Goal: Task Accomplishment & Management: Use online tool/utility

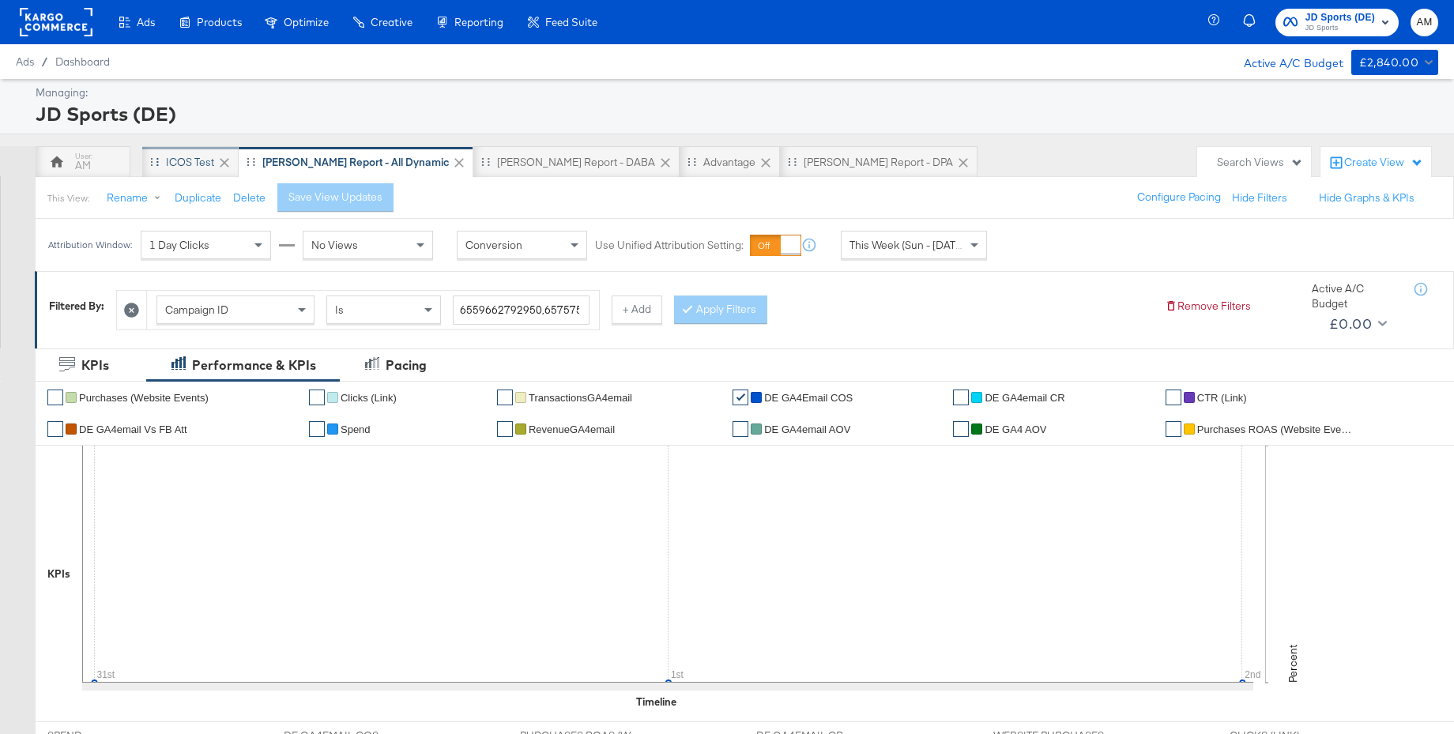
click at [186, 162] on div "iCOS Test" at bounding box center [190, 162] width 48 height 15
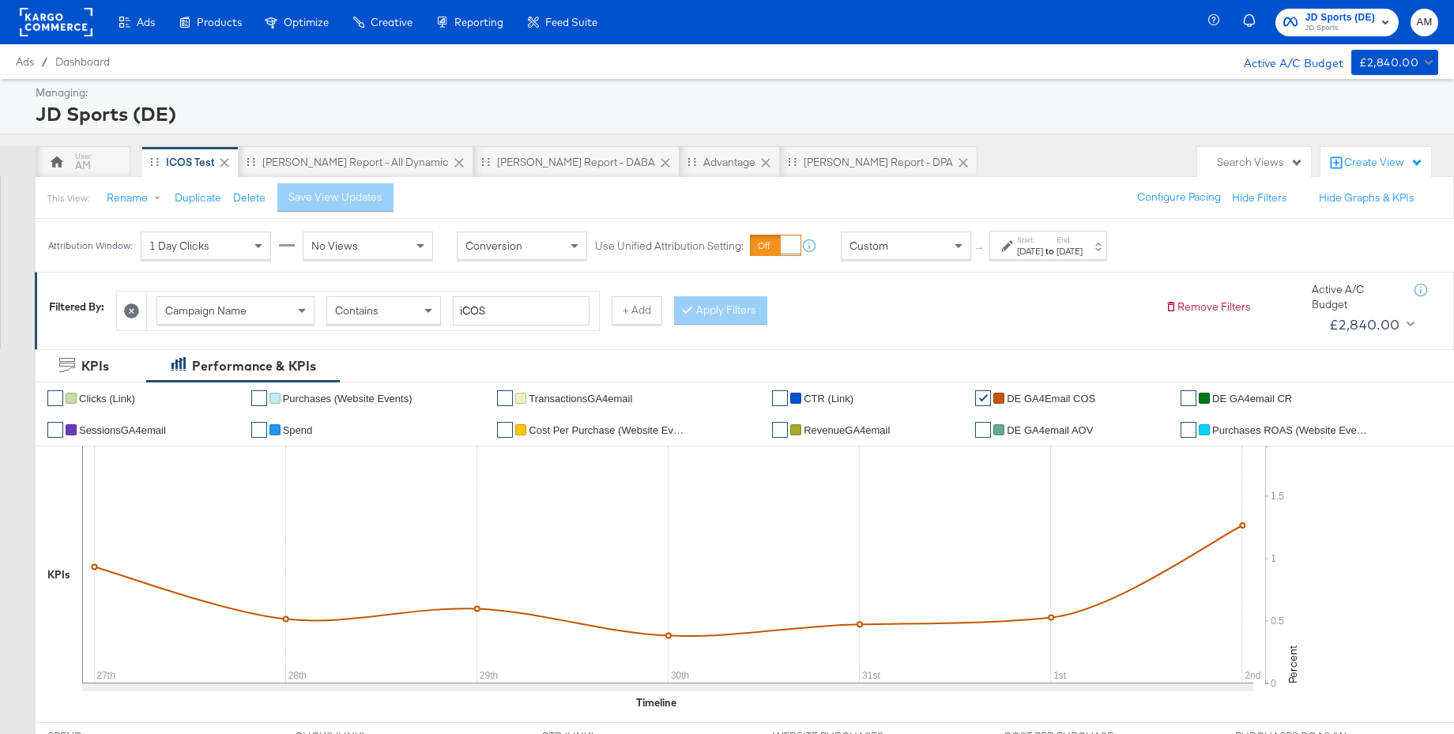
click at [1316, 24] on span "JD Sports" at bounding box center [1340, 28] width 70 height 13
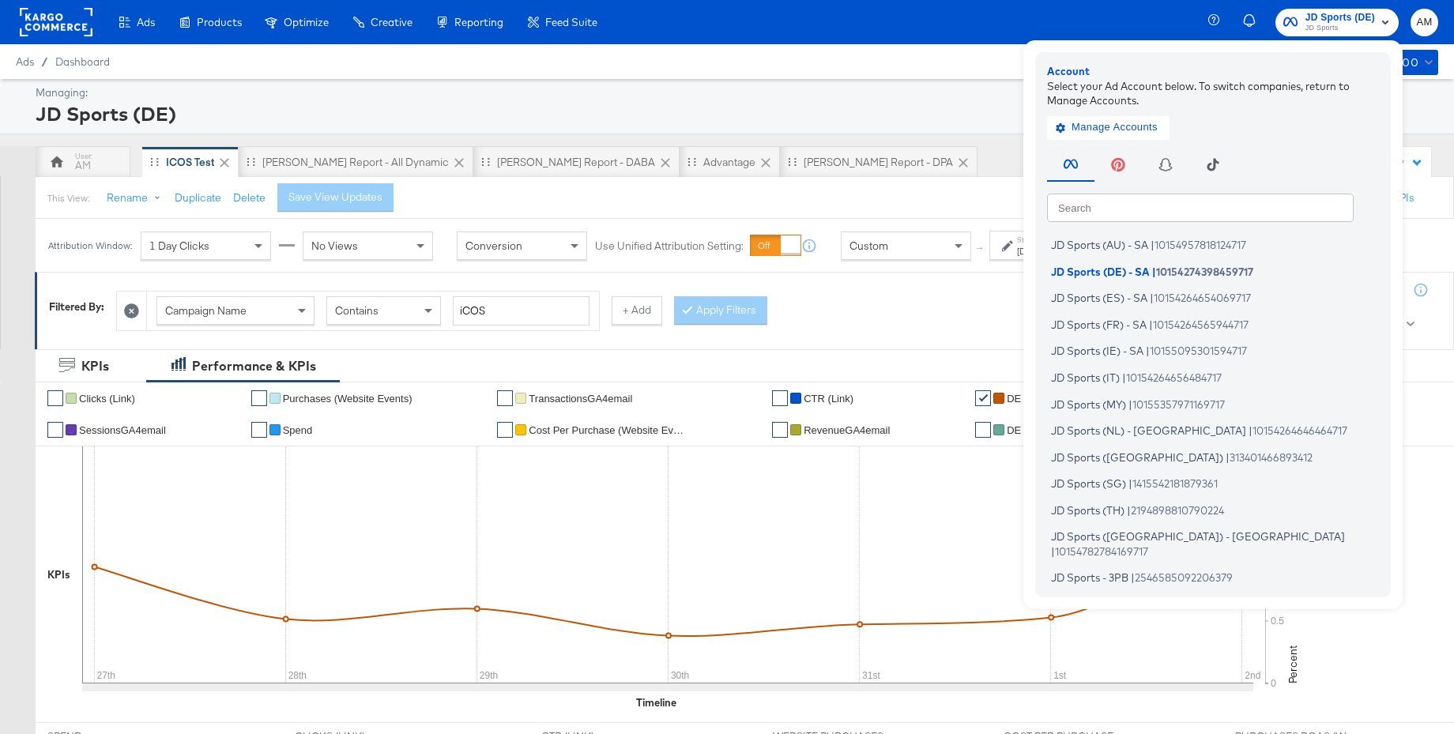
click at [1080, 208] on input "text" at bounding box center [1200, 207] width 307 height 28
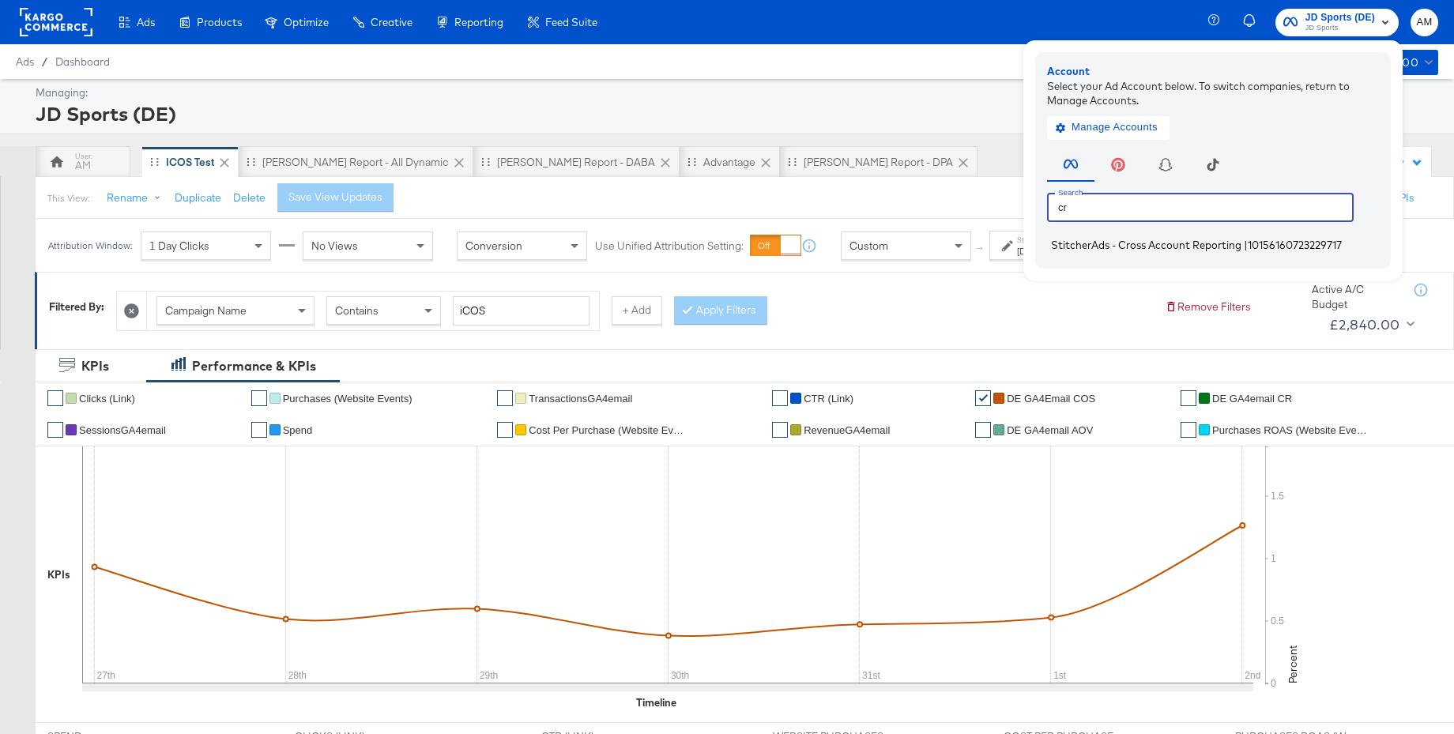
type input "cr"
click at [1071, 248] on span "StitcherAds - Cross Account Reporting" at bounding box center [1146, 245] width 190 height 13
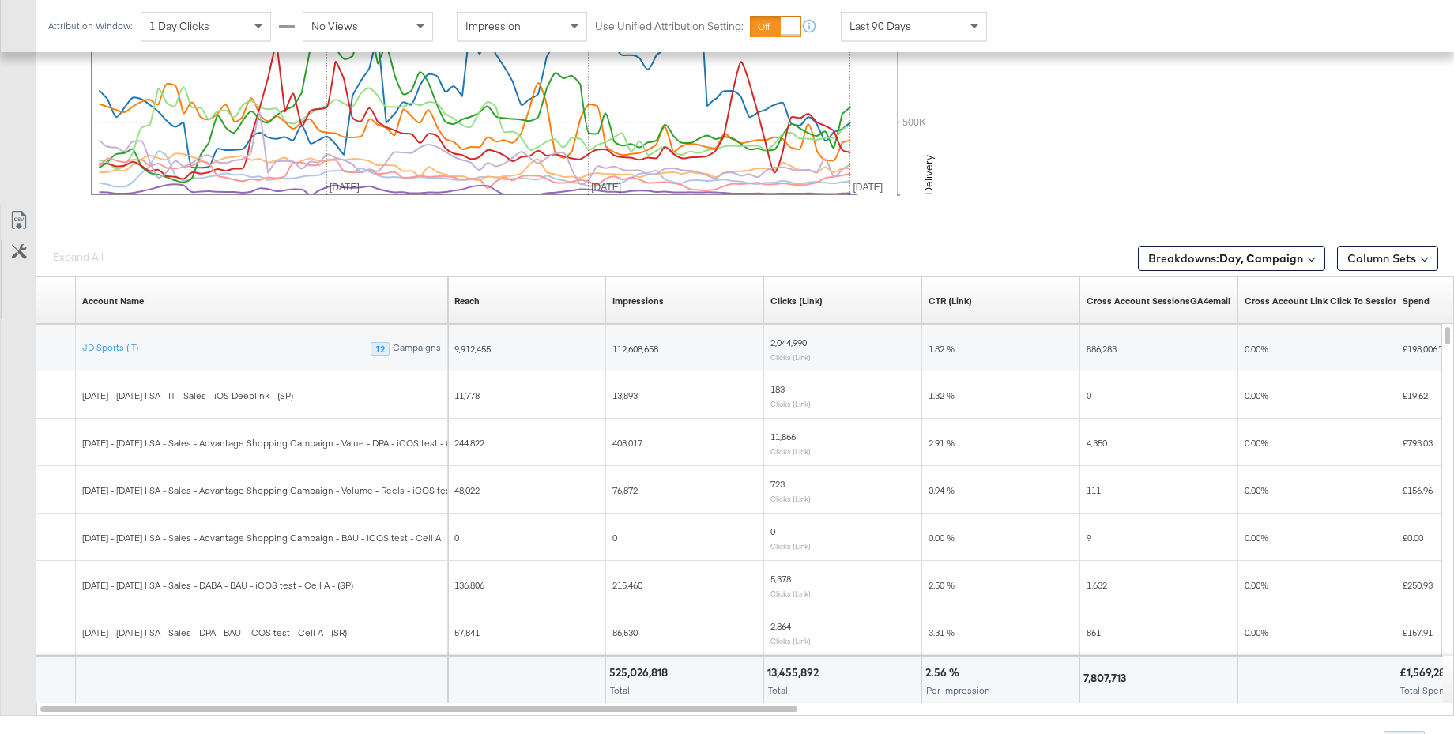
scroll to position [841, 0]
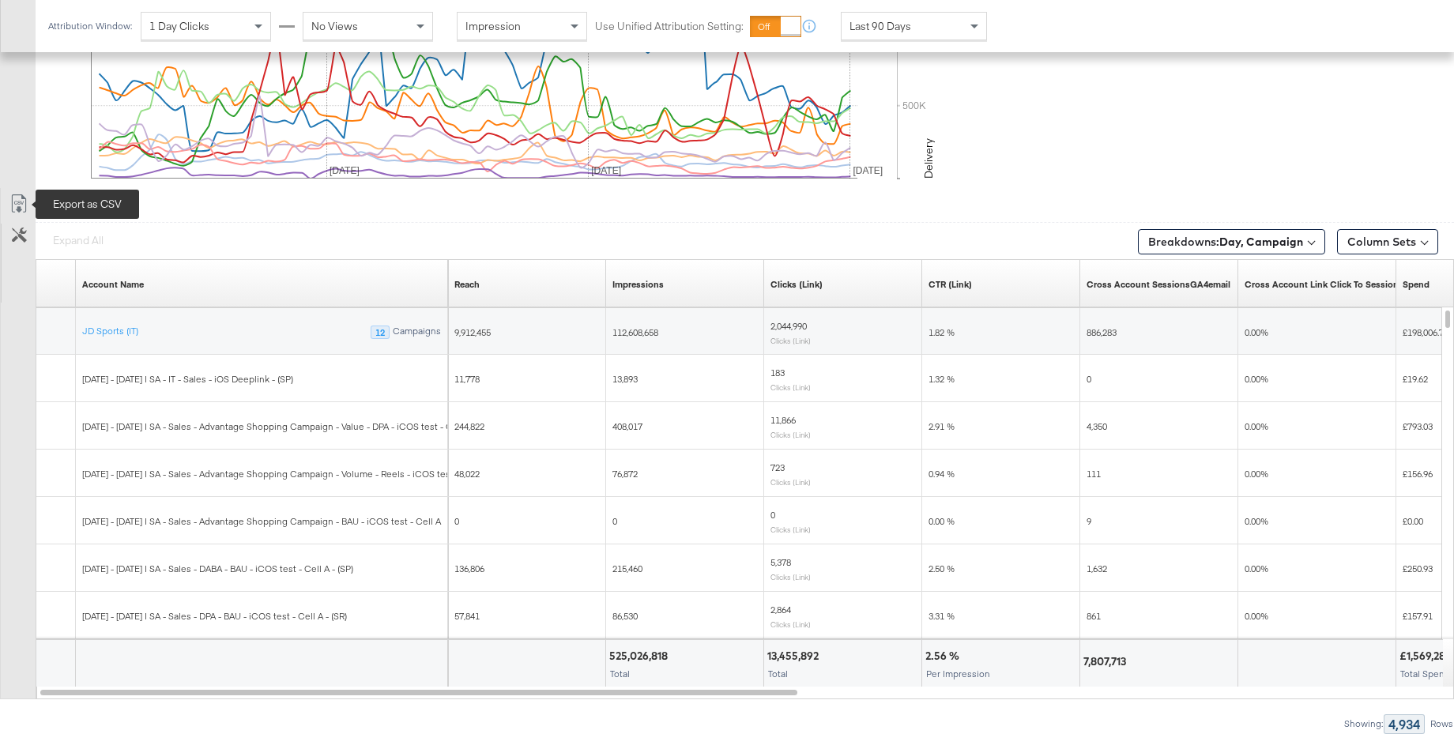
click at [20, 204] on icon at bounding box center [17, 207] width 9 height 12
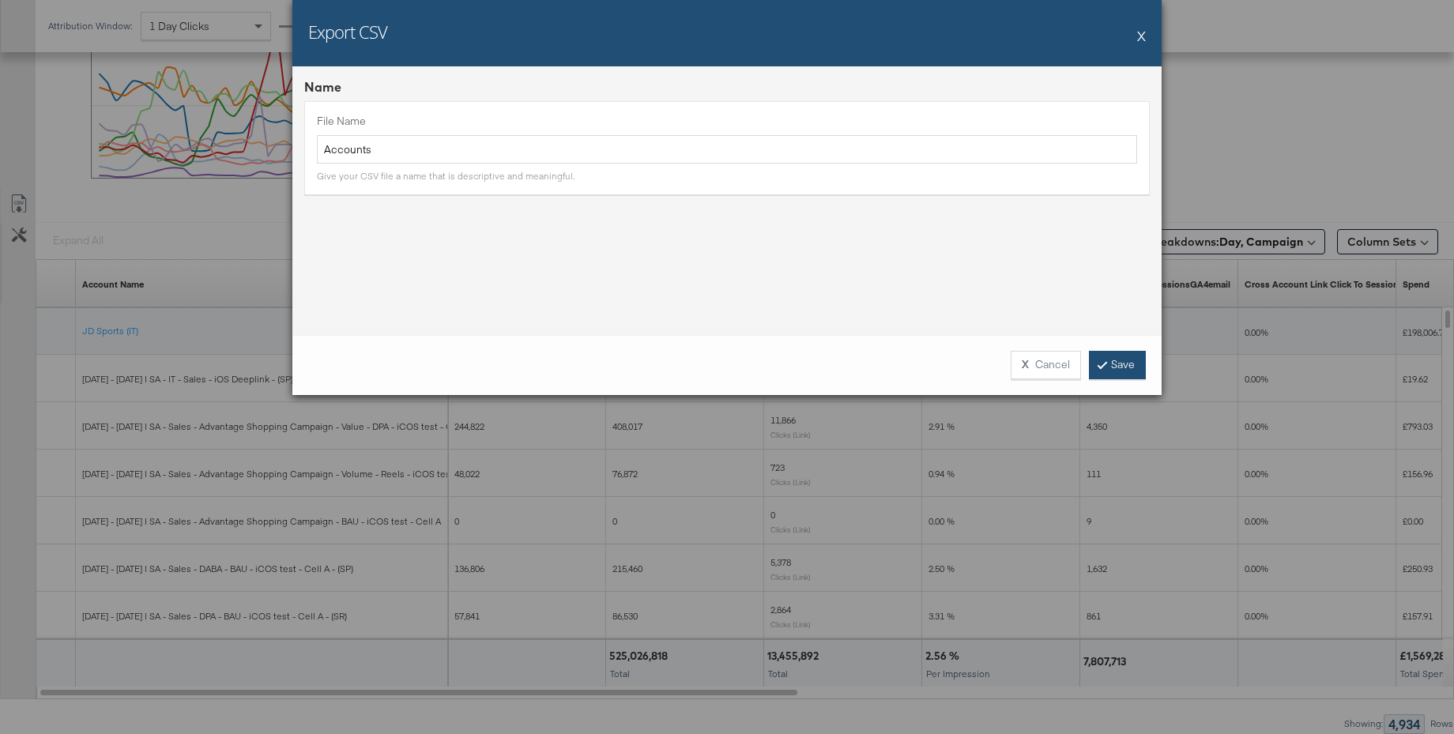
click at [1112, 356] on link "Save" at bounding box center [1117, 365] width 57 height 28
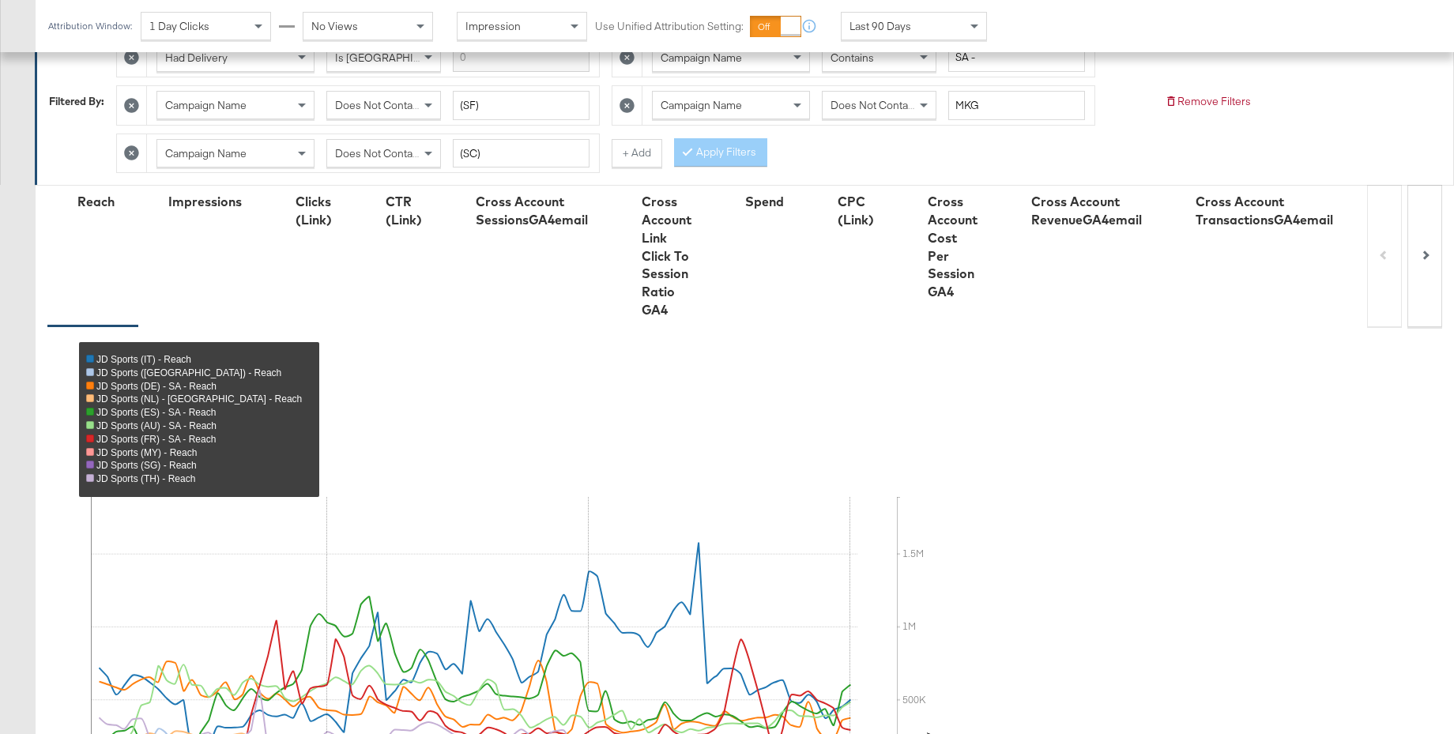
scroll to position [0, 0]
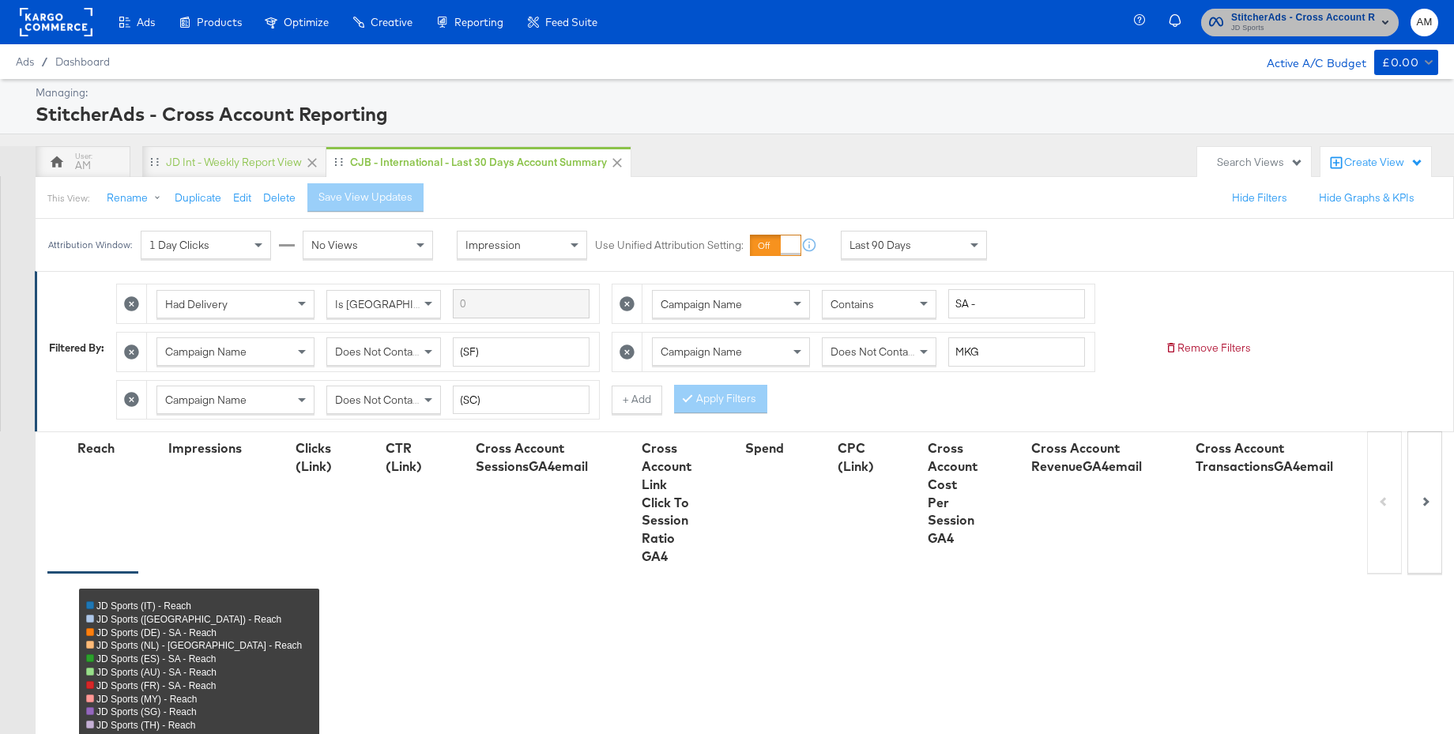
click at [1302, 24] on span "JD Sports" at bounding box center [1303, 28] width 144 height 13
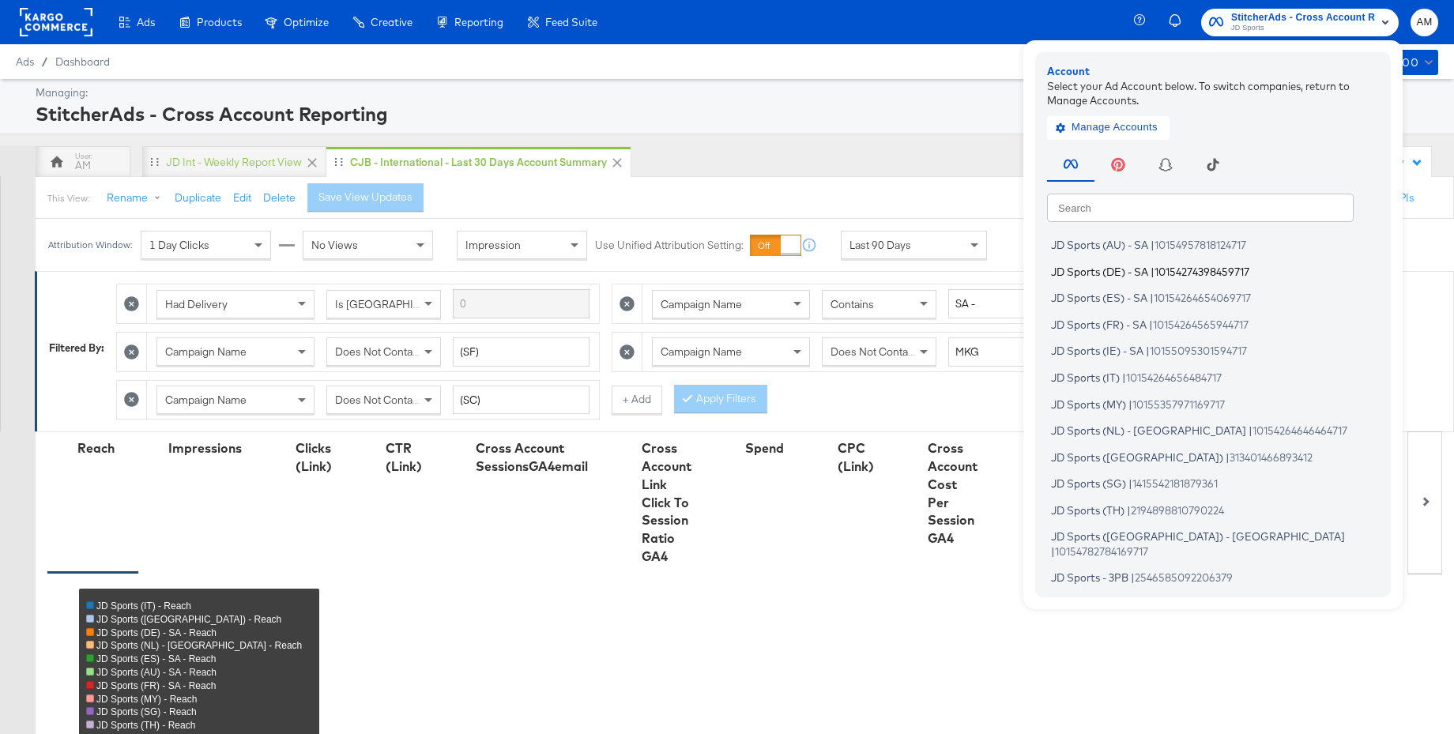
click at [1094, 270] on span "JD Sports (DE) - SA" at bounding box center [1099, 271] width 97 height 13
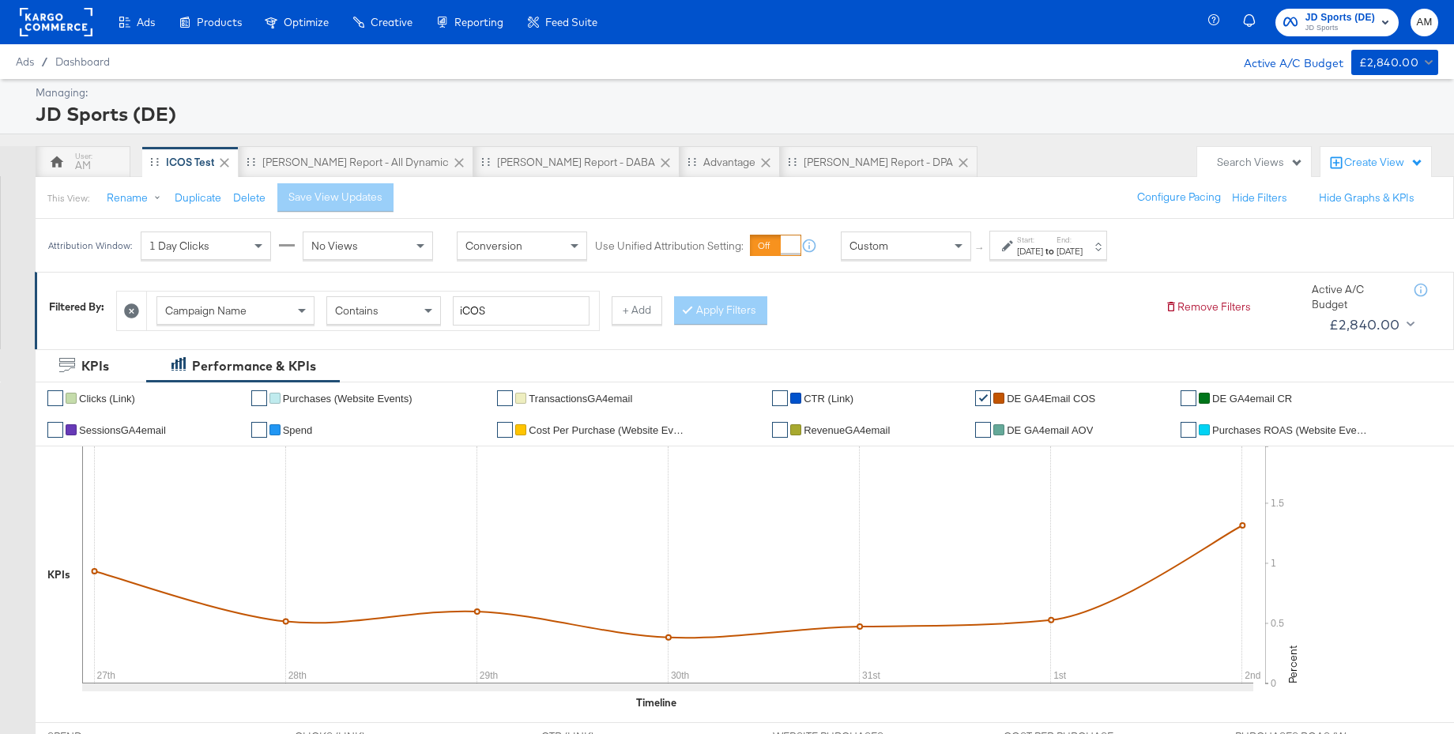
scroll to position [2, 0]
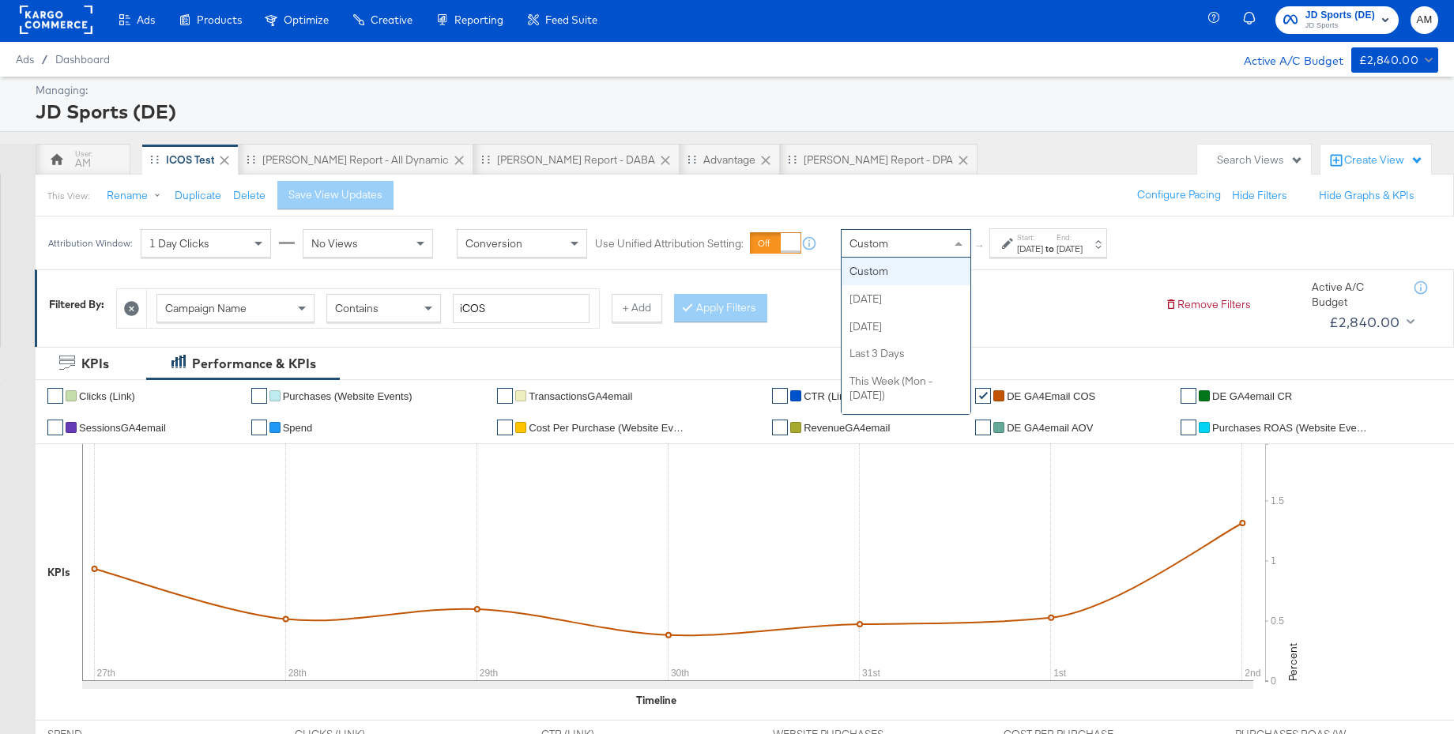
click at [870, 250] on span "Custom" at bounding box center [868, 243] width 39 height 14
click at [1043, 247] on div "[DATE]" at bounding box center [1030, 249] width 26 height 13
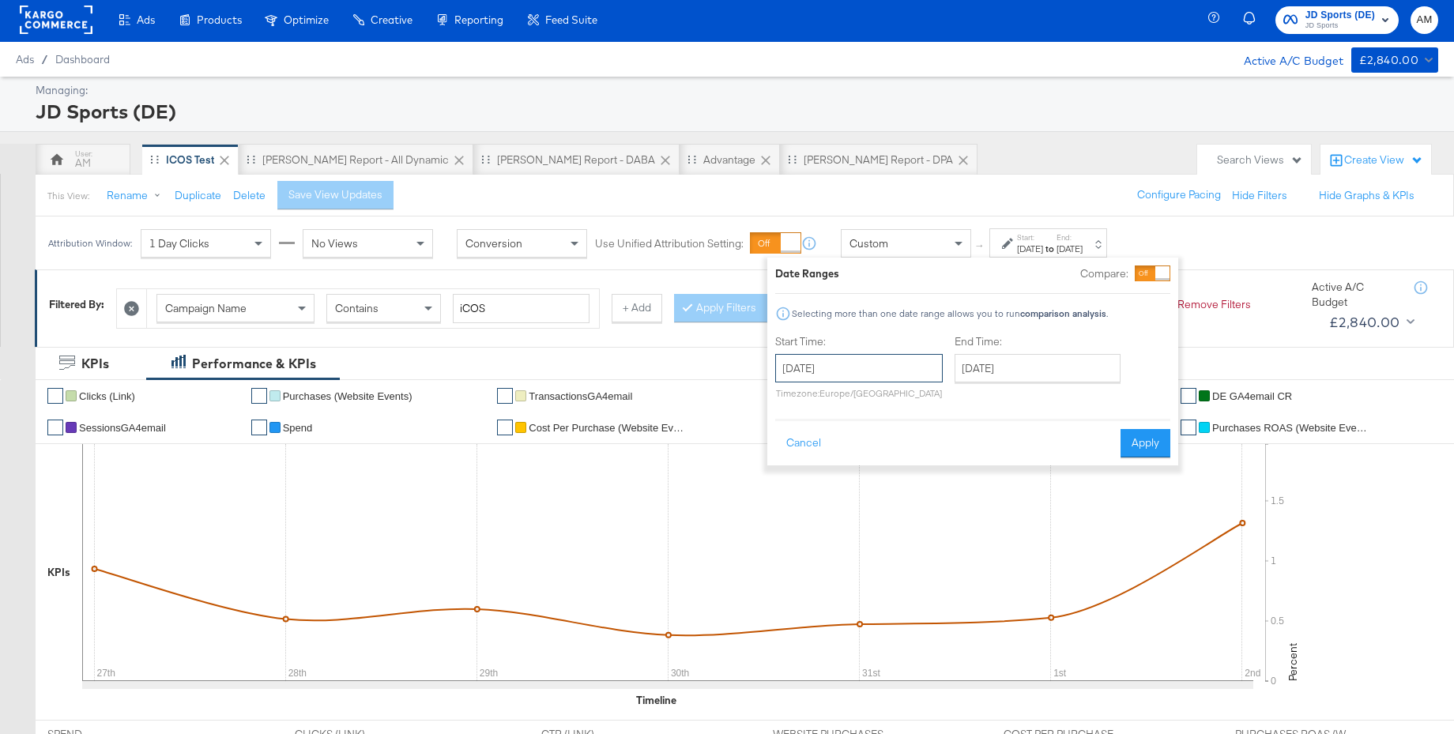
click at [887, 369] on input "[DATE]" at bounding box center [859, 368] width 168 height 28
click at [784, 561] on td "31" at bounding box center [793, 559] width 27 height 22
type input "[DATE]"
click at [998, 368] on input "[DATE]" at bounding box center [1037, 368] width 166 height 28
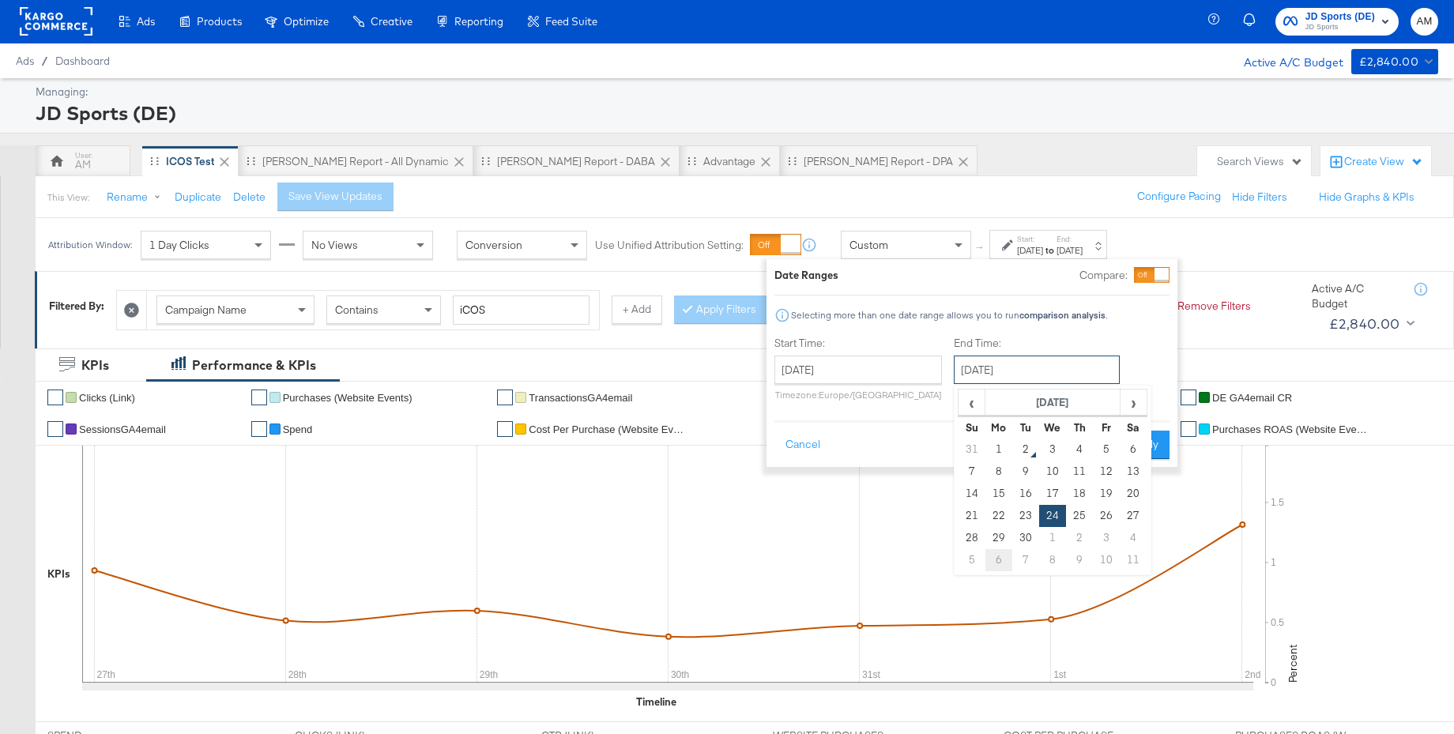
scroll to position [0, 0]
click at [995, 451] on td "1" at bounding box center [998, 450] width 27 height 22
type input "[DATE]"
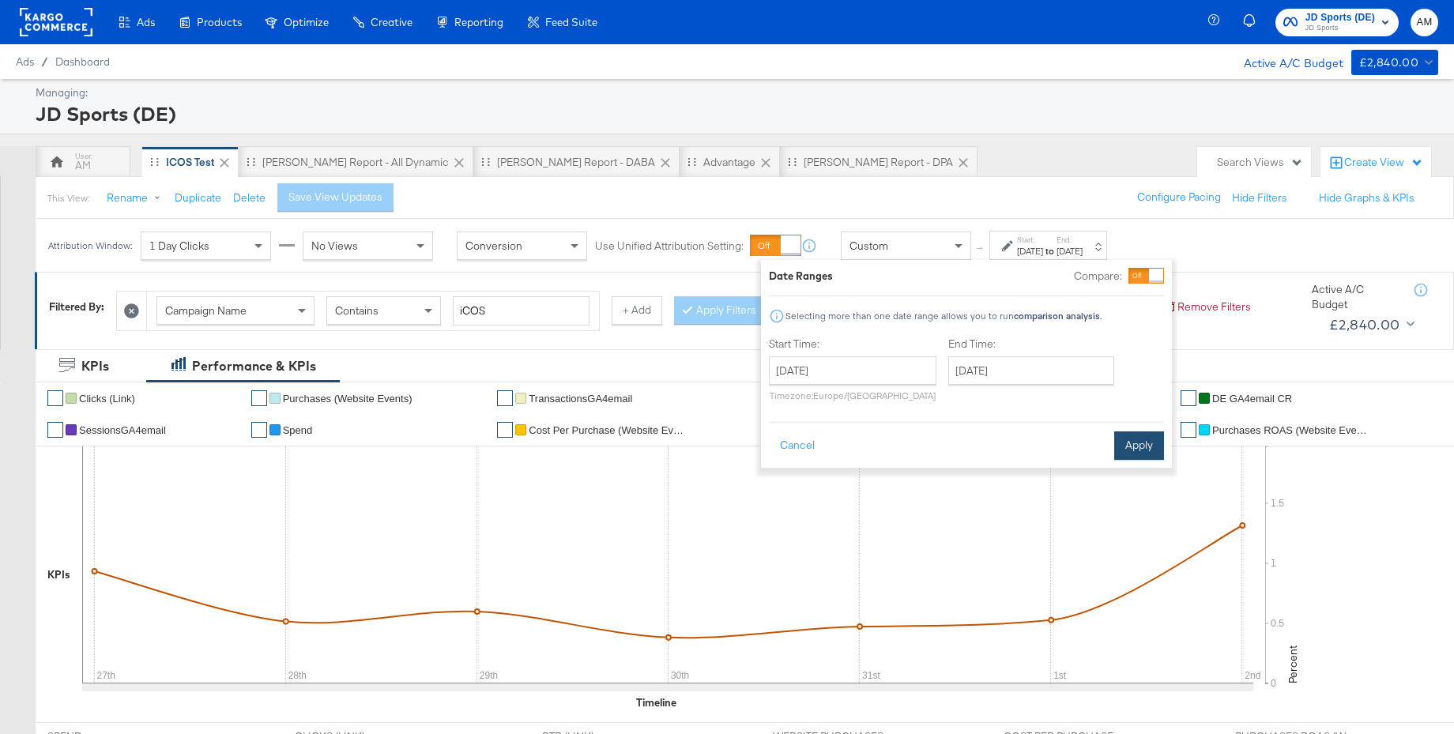
click at [1143, 442] on button "Apply" at bounding box center [1139, 445] width 50 height 28
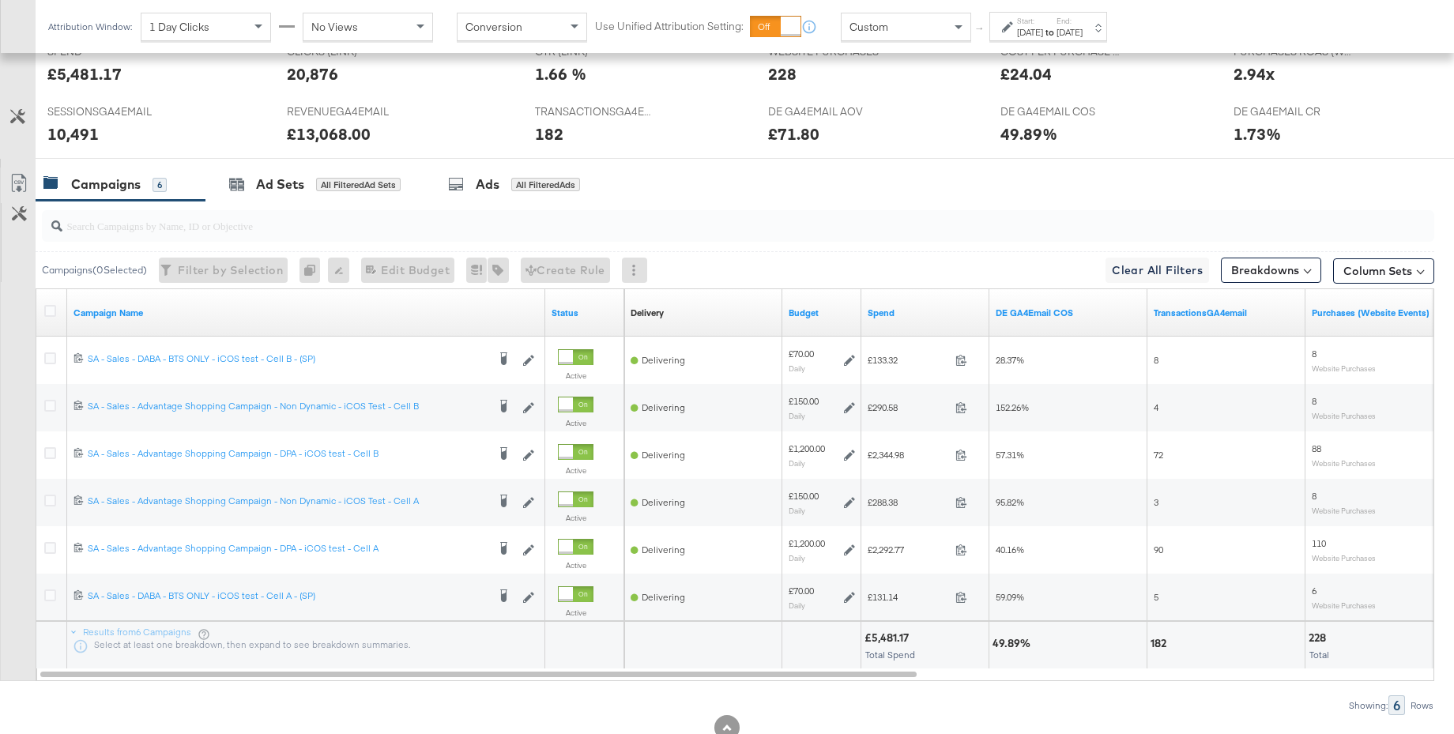
scroll to position [736, 0]
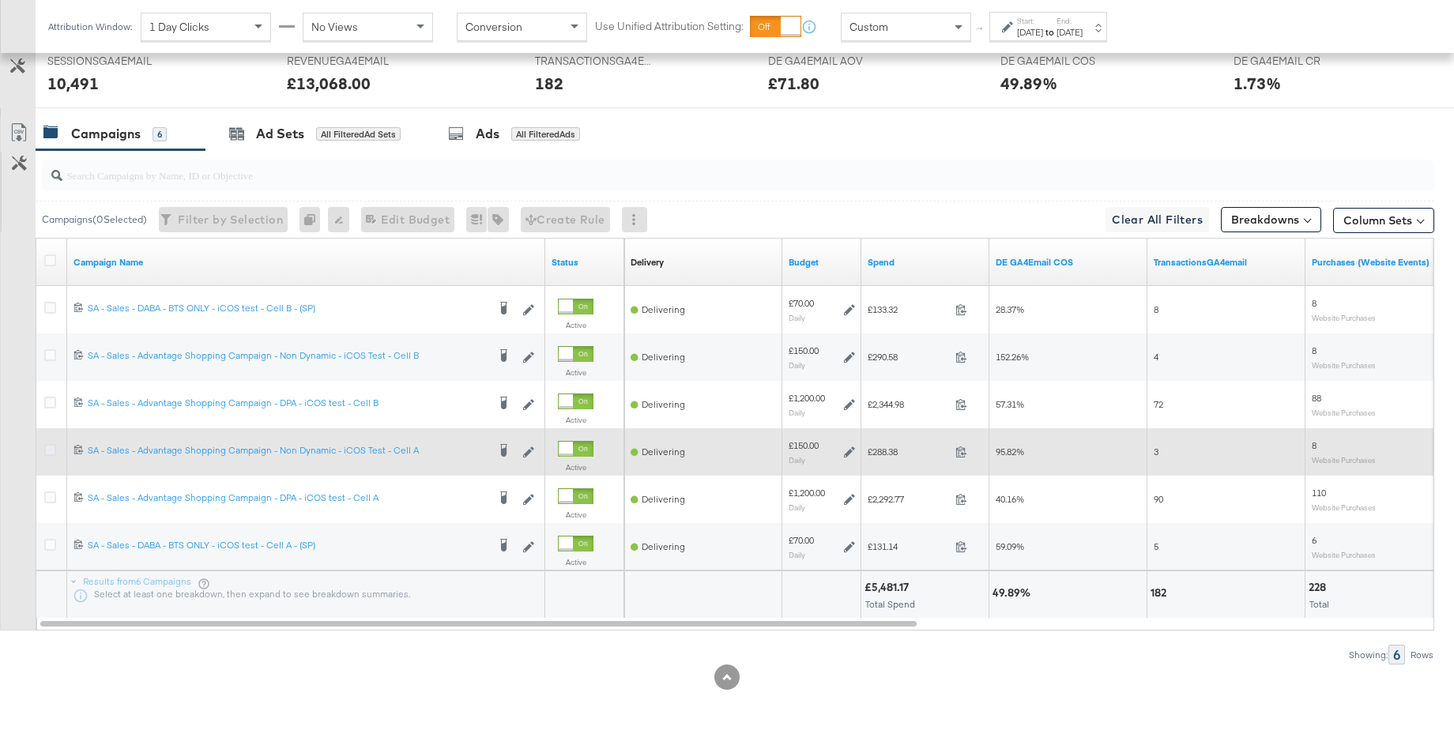
click at [53, 447] on icon at bounding box center [50, 450] width 12 height 12
click at [0, 0] on input "checkbox" at bounding box center [0, 0] width 0 height 0
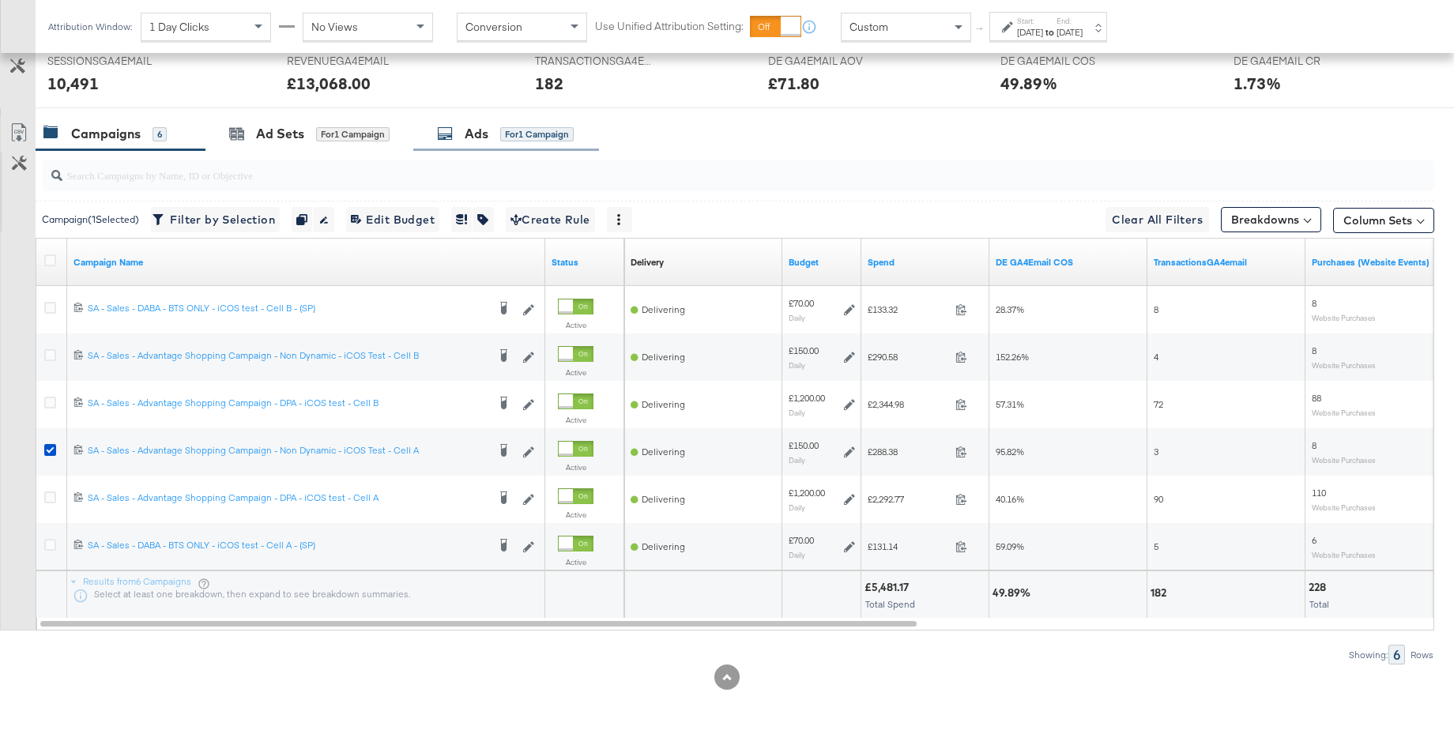
click at [461, 142] on div "Ads for 1 Campaign" at bounding box center [505, 134] width 137 height 18
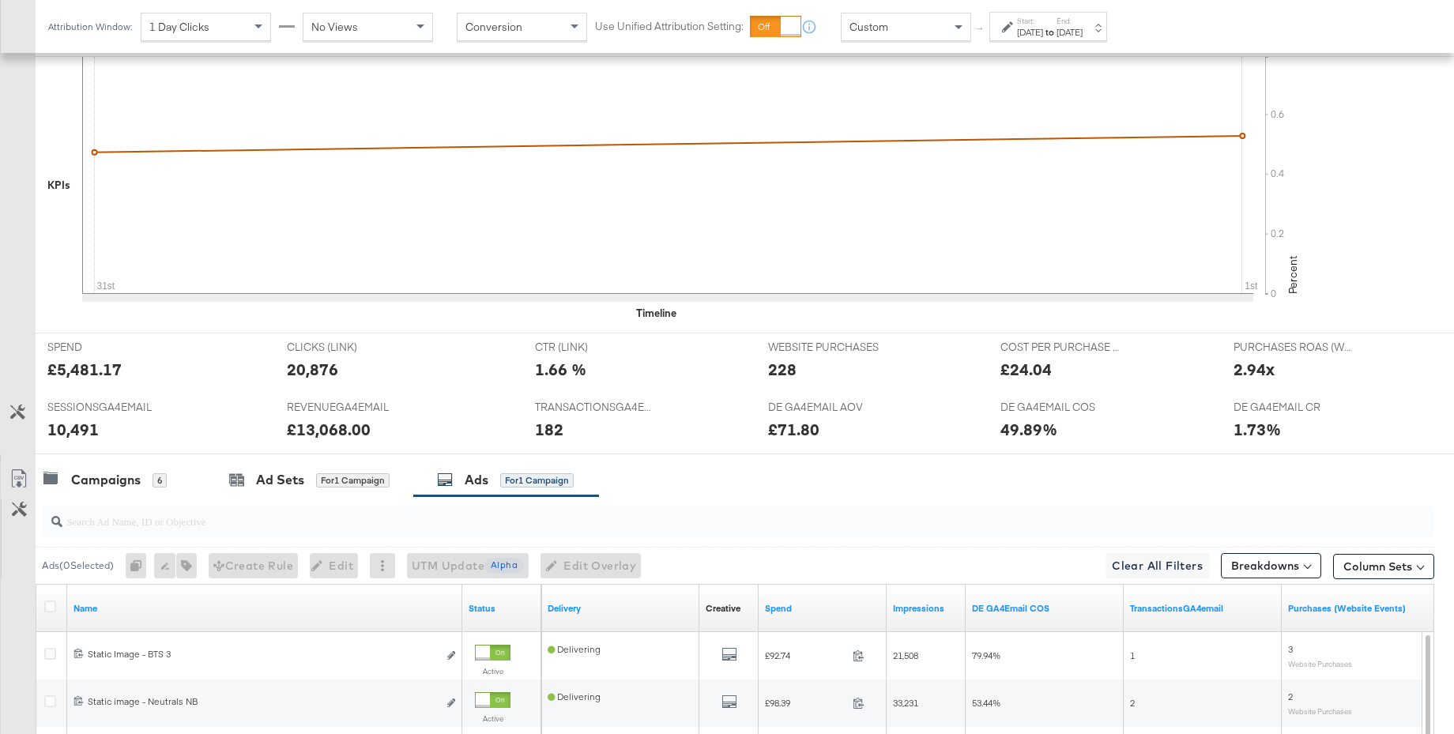
scroll to position [0, 0]
